Goal: Task Accomplishment & Management: Complete application form

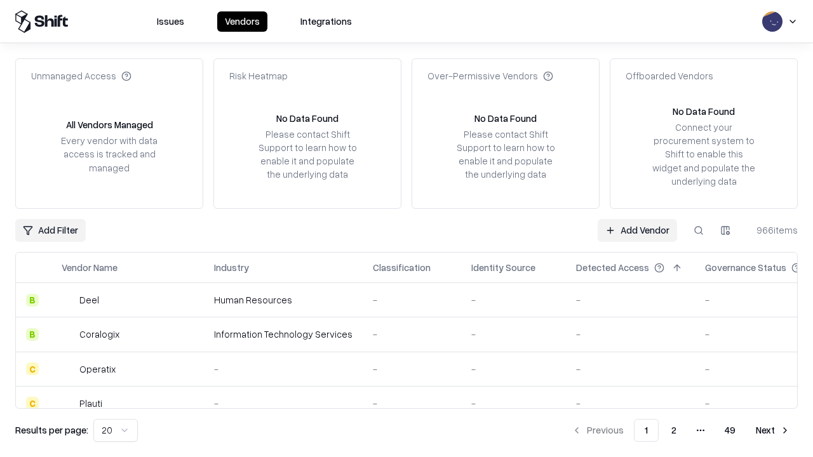
click at [637, 230] on link "Add Vendor" at bounding box center [636, 230] width 79 height 23
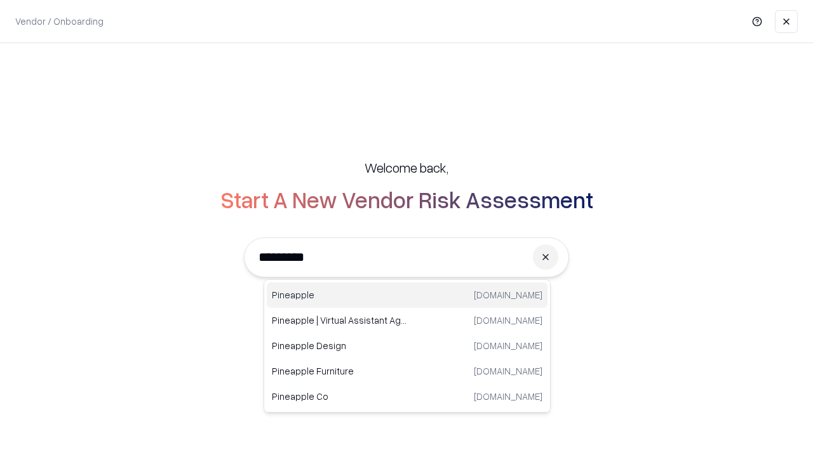
click at [407, 295] on div "Pineapple [DOMAIN_NAME]" at bounding box center [407, 295] width 281 height 25
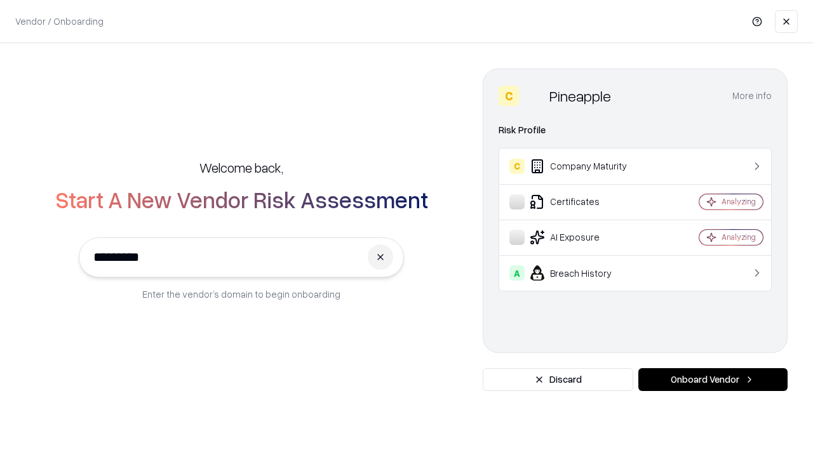
type input "*********"
click at [712, 380] on button "Onboard Vendor" at bounding box center [712, 379] width 149 height 23
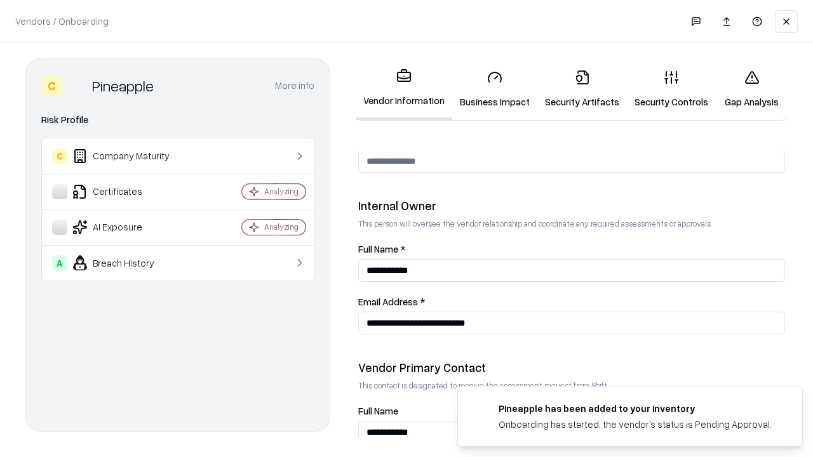
scroll to position [658, 0]
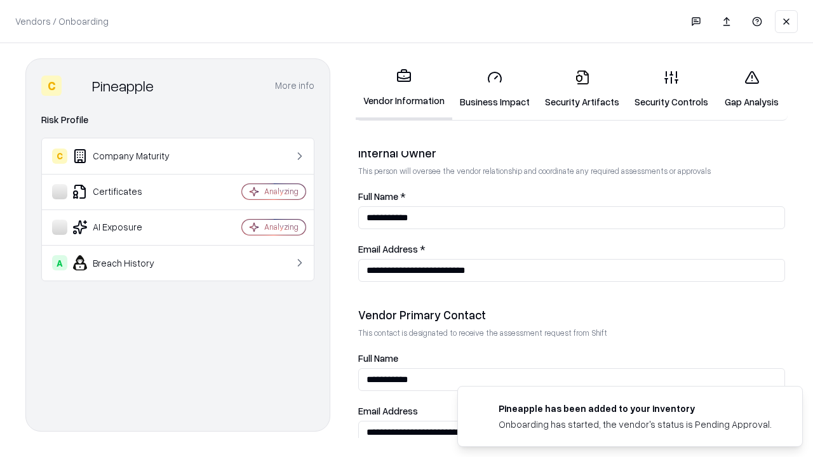
click at [495, 89] on link "Business Impact" at bounding box center [494, 89] width 85 height 59
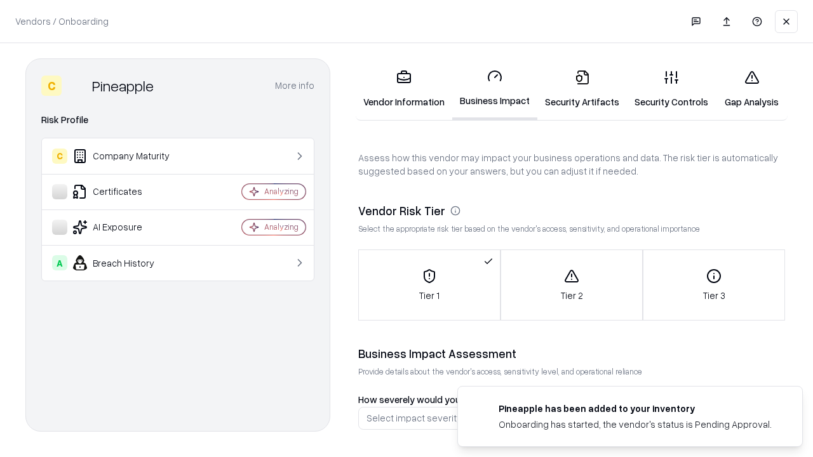
click at [582, 89] on link "Security Artifacts" at bounding box center [582, 89] width 90 height 59
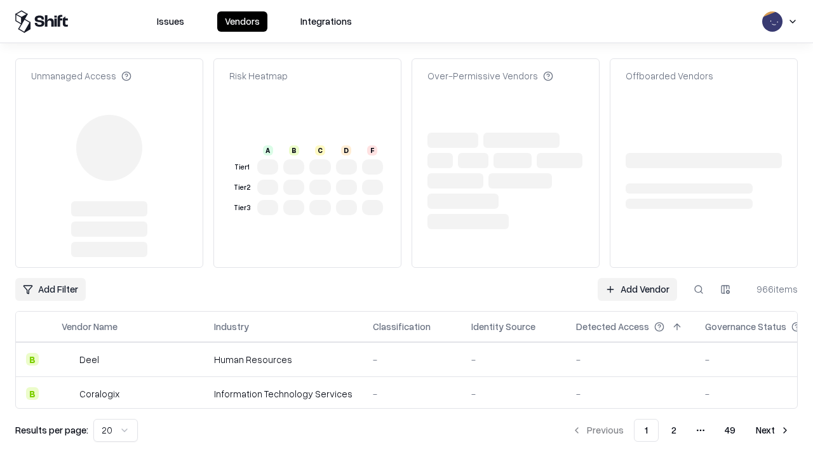
click at [637, 278] on link "Add Vendor" at bounding box center [636, 289] width 79 height 23
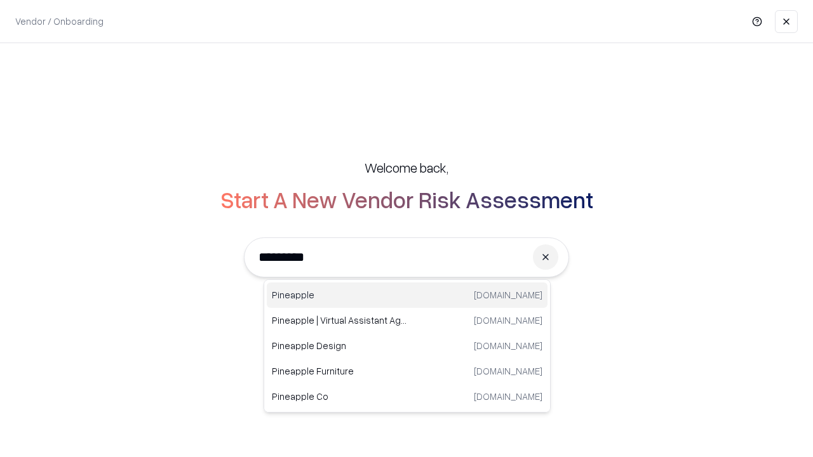
click at [407, 295] on div "Pineapple [DOMAIN_NAME]" at bounding box center [407, 295] width 281 height 25
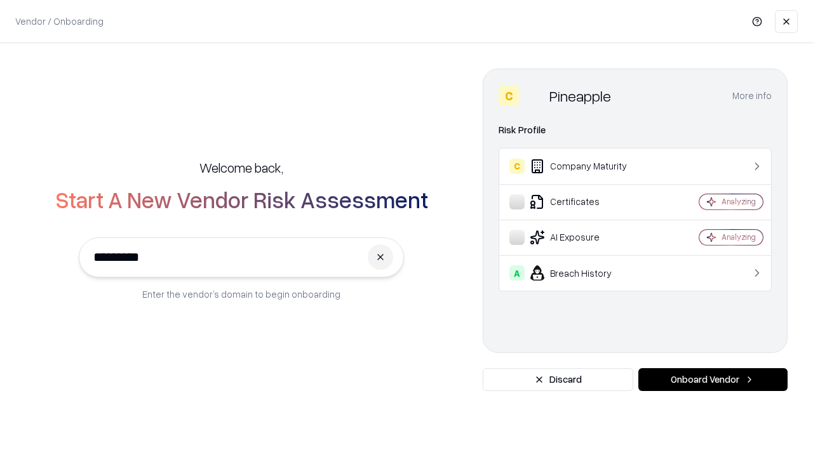
type input "*********"
click at [712, 380] on button "Onboard Vendor" at bounding box center [712, 379] width 149 height 23
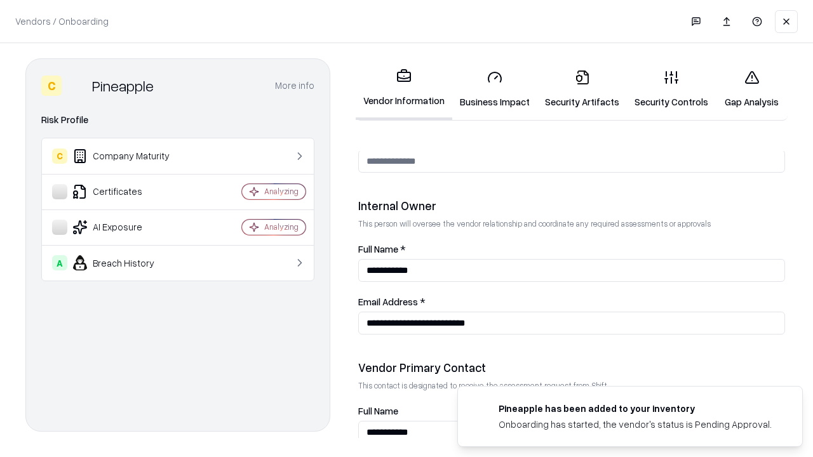
scroll to position [658, 0]
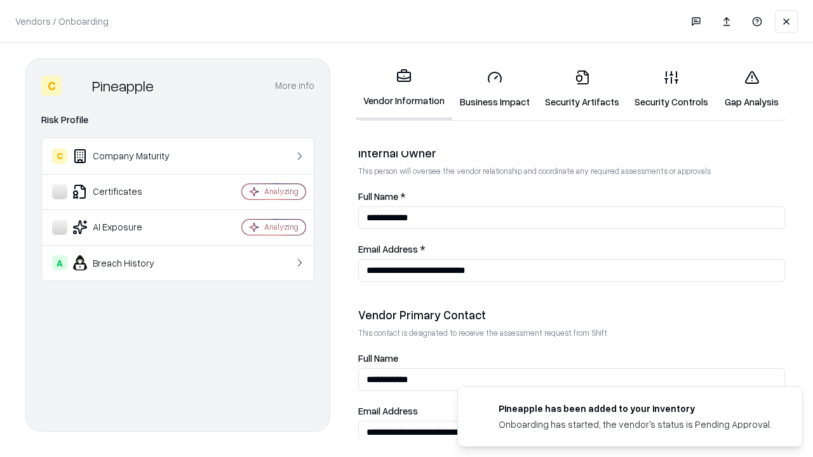
click at [751, 89] on link "Gap Analysis" at bounding box center [751, 89] width 72 height 59
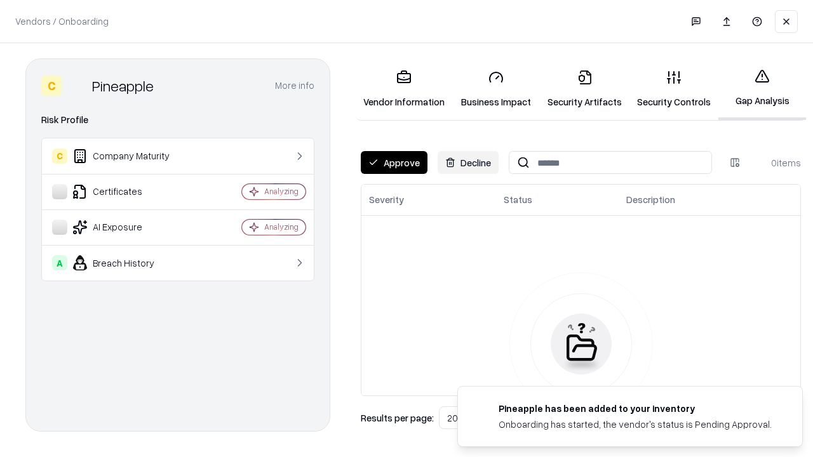
click at [394, 163] on button "Approve" at bounding box center [394, 162] width 67 height 23
